Goal: Transaction & Acquisition: Download file/media

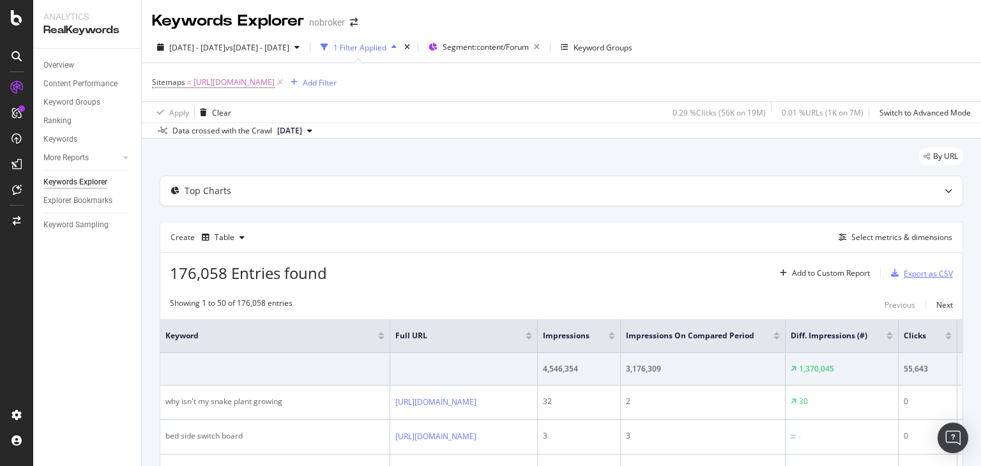
click at [915, 271] on div "Export as CSV" at bounding box center [928, 273] width 49 height 11
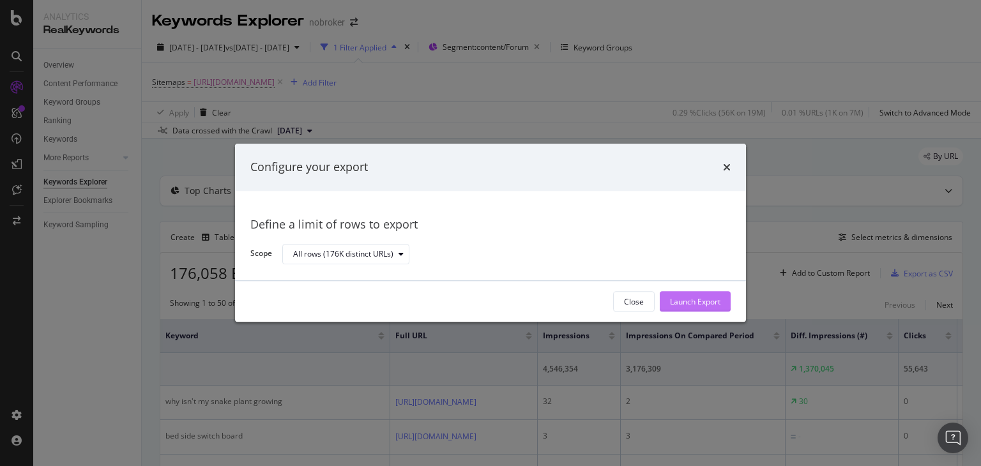
click at [703, 301] on div "Launch Export" at bounding box center [695, 301] width 50 height 11
